Goal: Task Accomplishment & Management: Complete application form

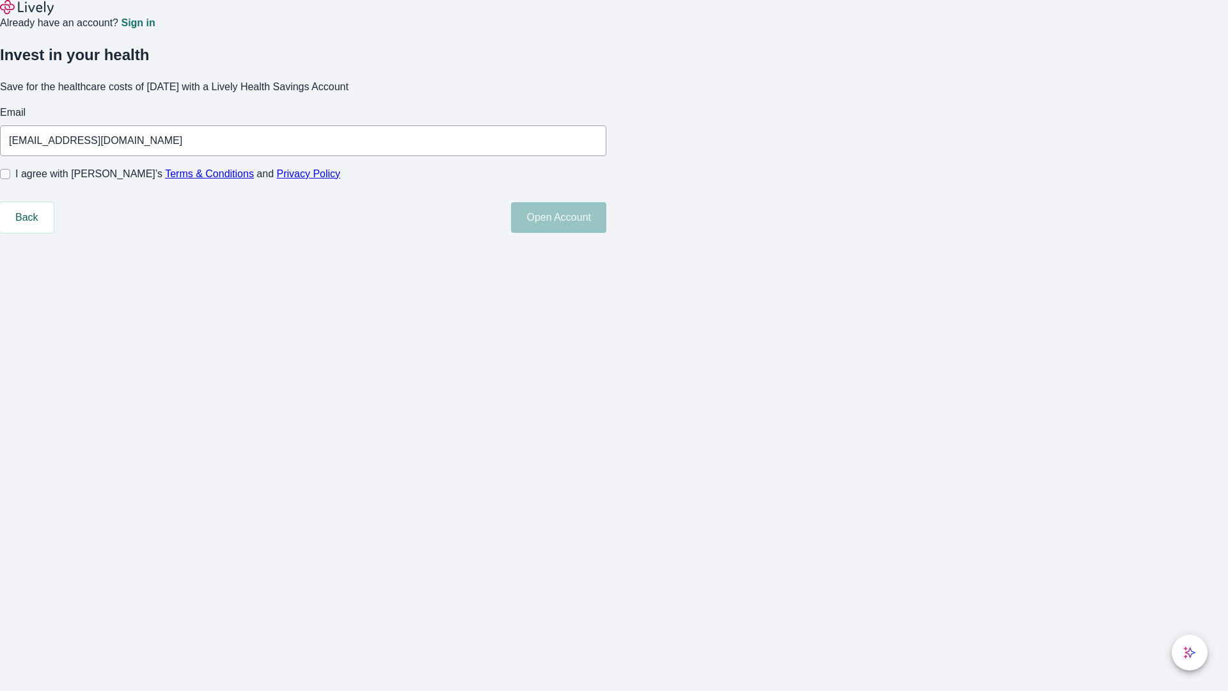
click at [10, 179] on input "I agree with Lively’s Terms & Conditions and Privacy Policy" at bounding box center [5, 174] width 10 height 10
checkbox input "true"
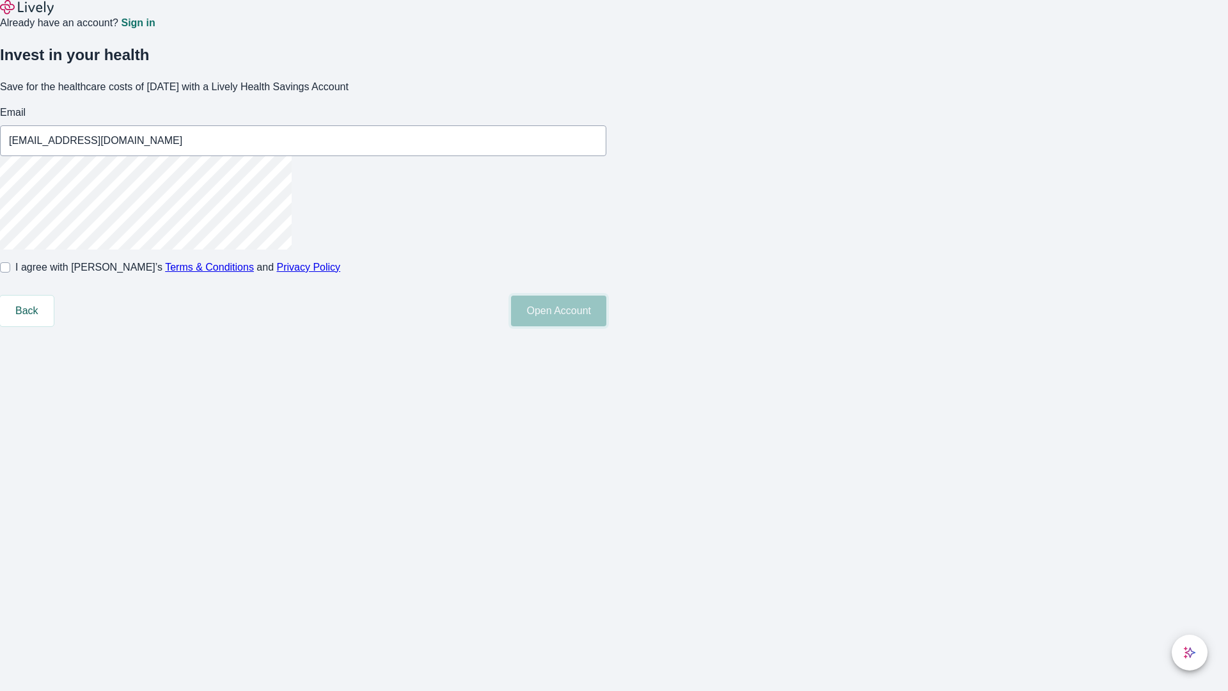
click at [606, 326] on button "Open Account" at bounding box center [558, 311] width 95 height 31
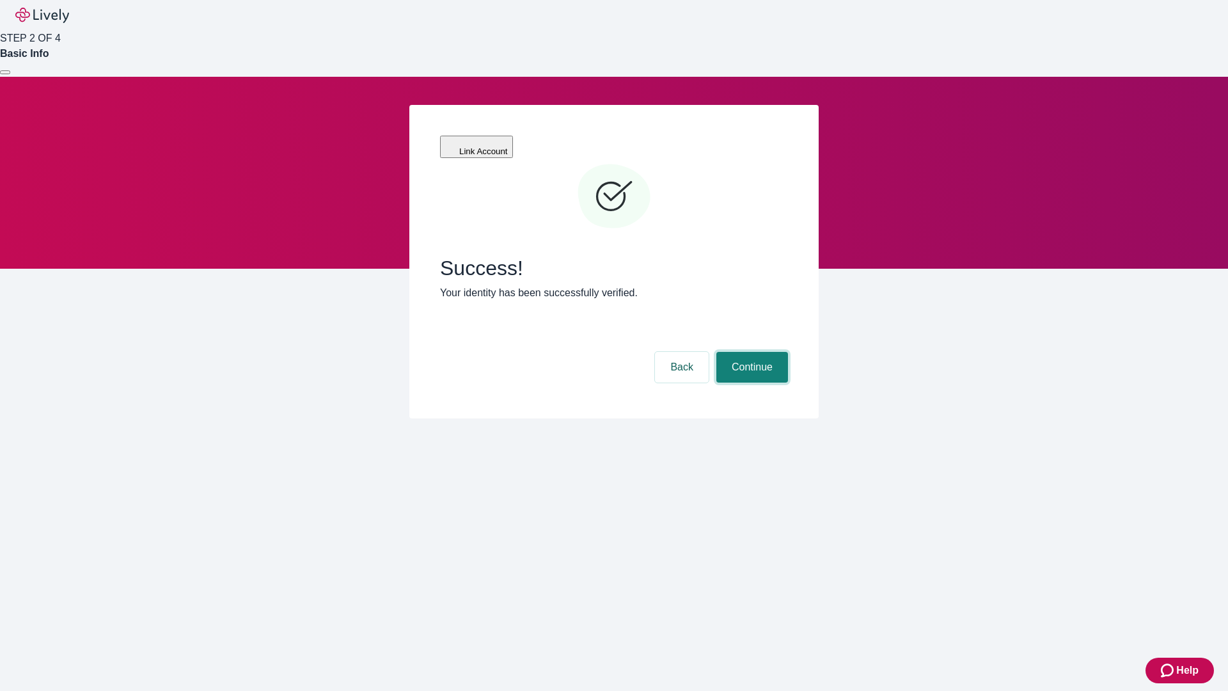
click at [750, 352] on button "Continue" at bounding box center [753, 367] width 72 height 31
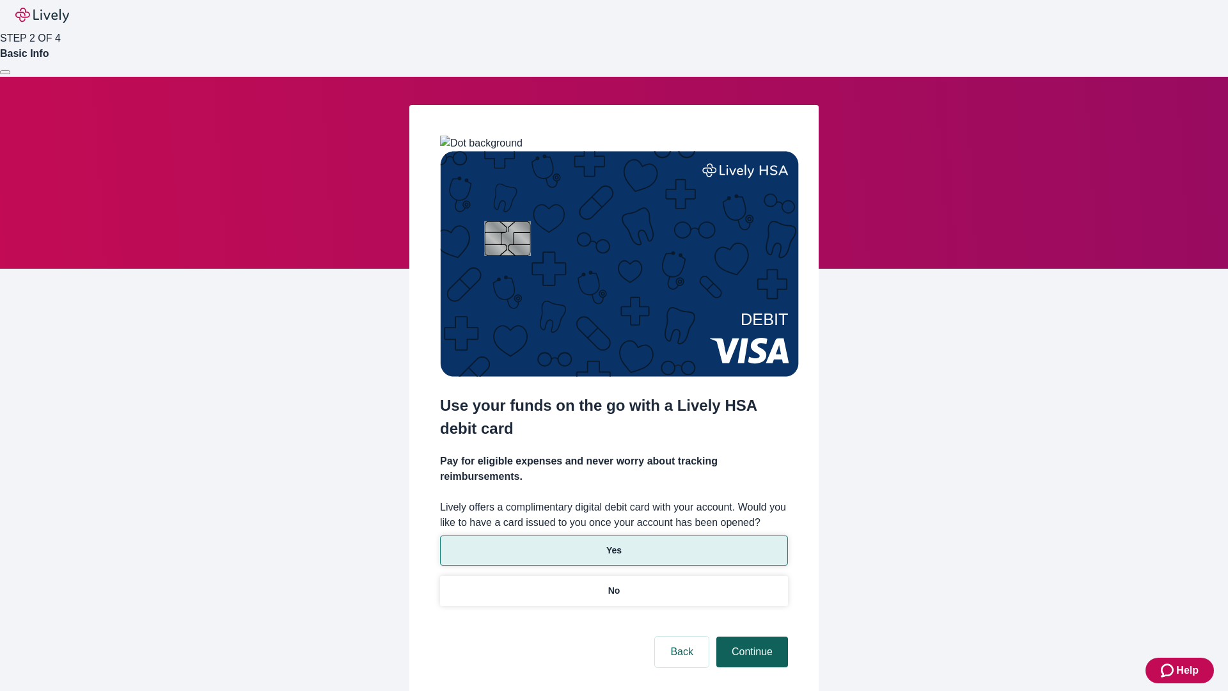
click at [614, 584] on p "No" at bounding box center [614, 590] width 12 height 13
click at [750, 637] on button "Continue" at bounding box center [753, 652] width 72 height 31
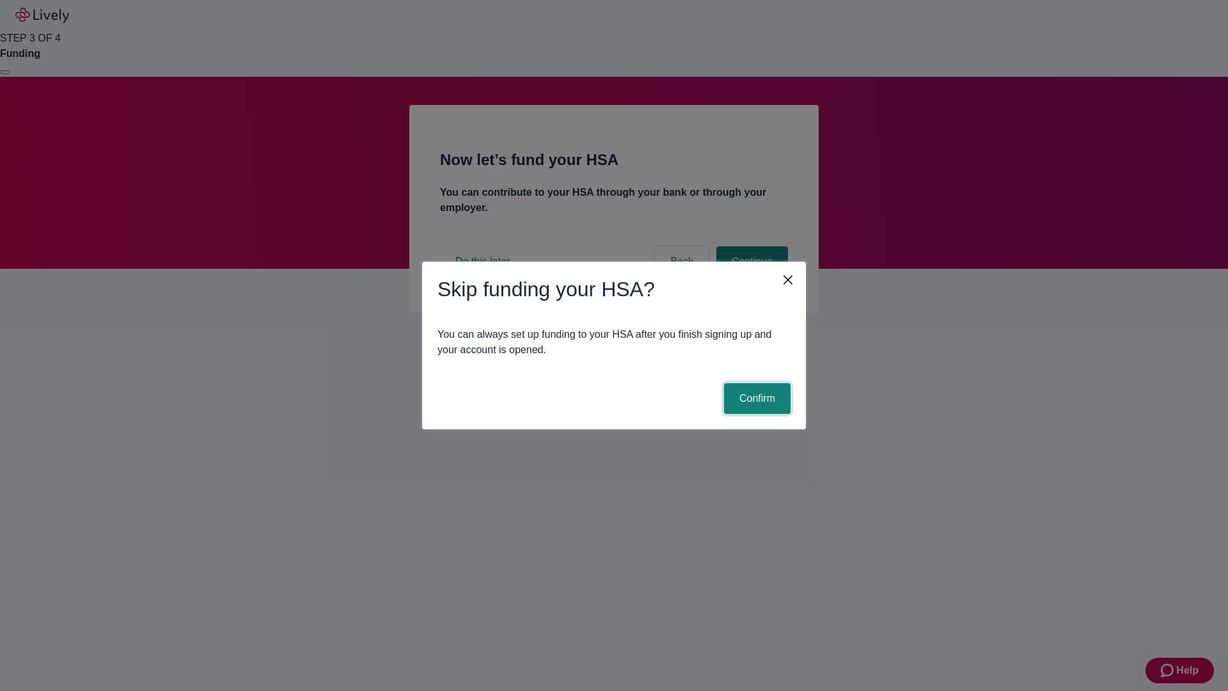
click at [756, 399] on button "Confirm" at bounding box center [757, 398] width 67 height 31
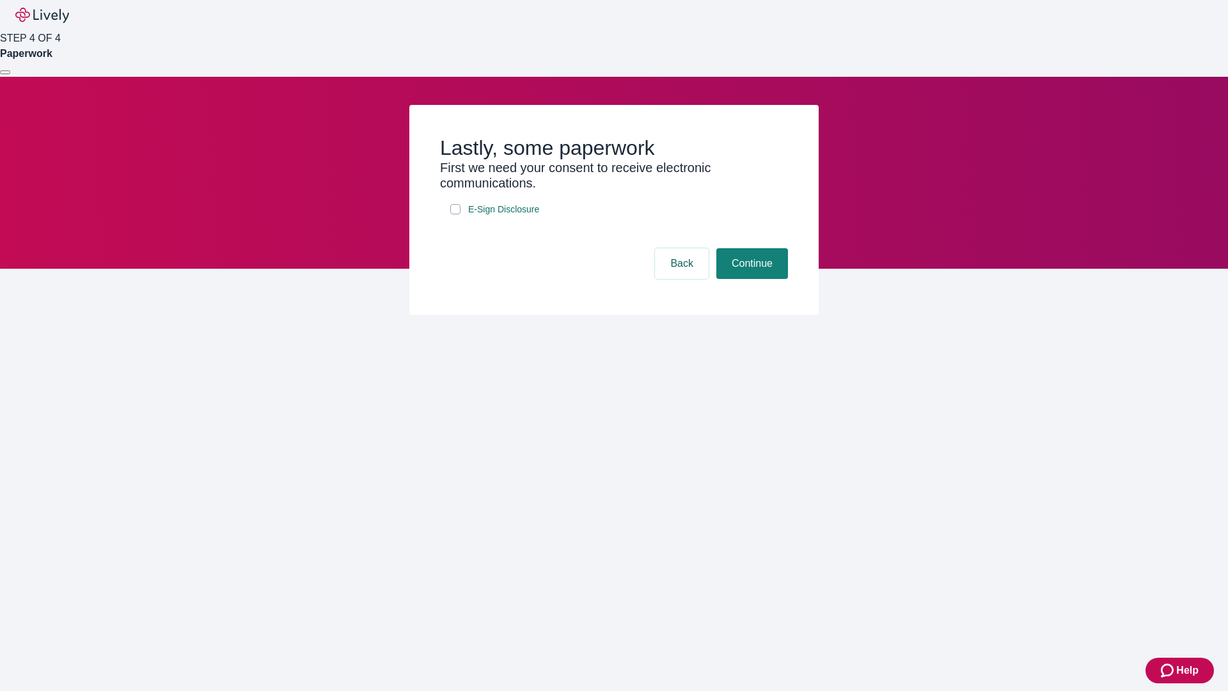
click at [456, 214] on input "E-Sign Disclosure" at bounding box center [455, 209] width 10 height 10
checkbox input "true"
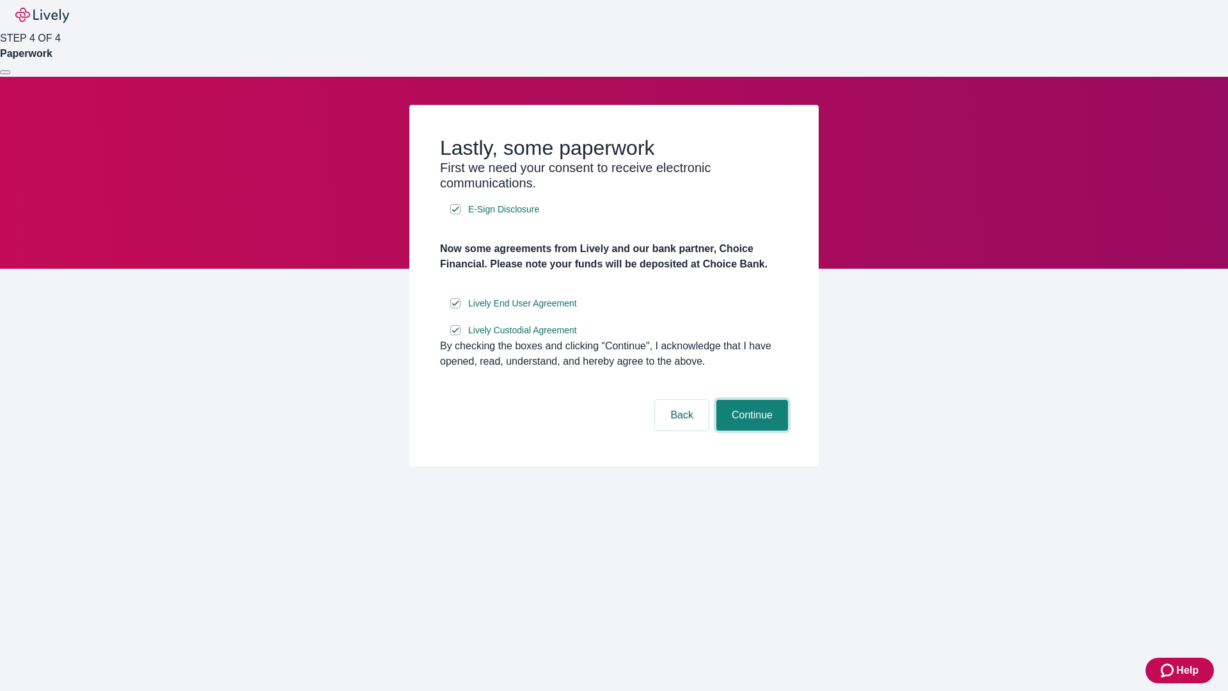
click at [750, 431] on button "Continue" at bounding box center [753, 415] width 72 height 31
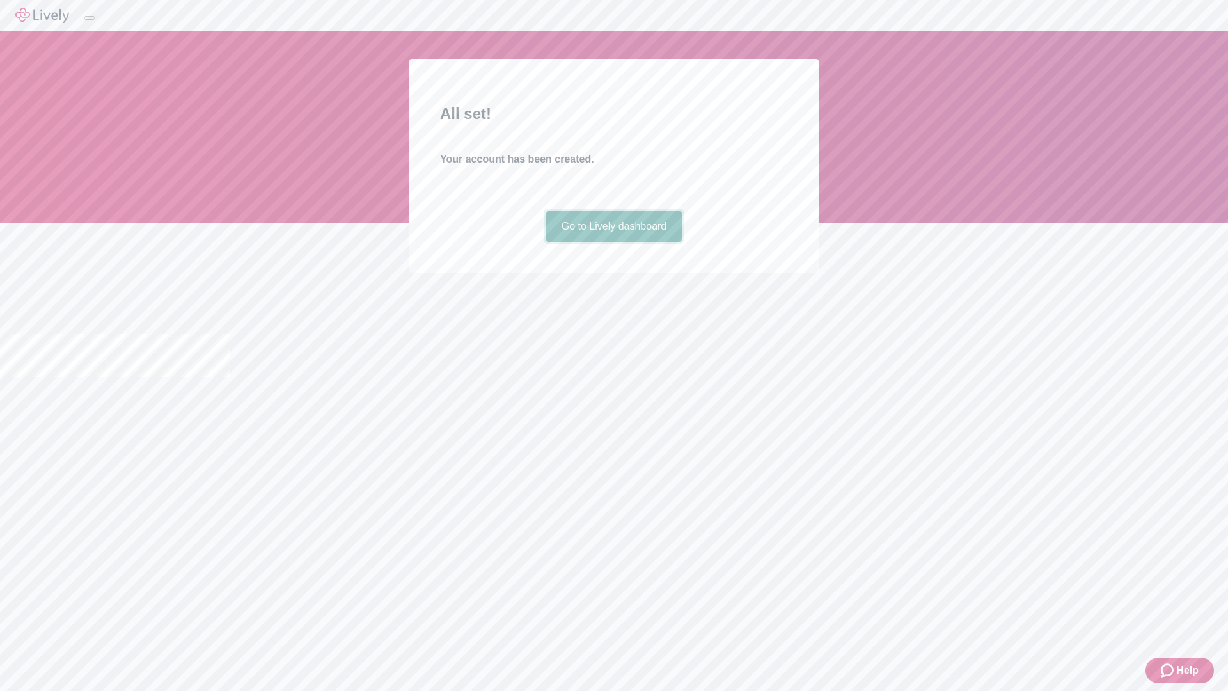
click at [614, 242] on link "Go to Lively dashboard" at bounding box center [614, 226] width 136 height 31
